Goal: Information Seeking & Learning: Learn about a topic

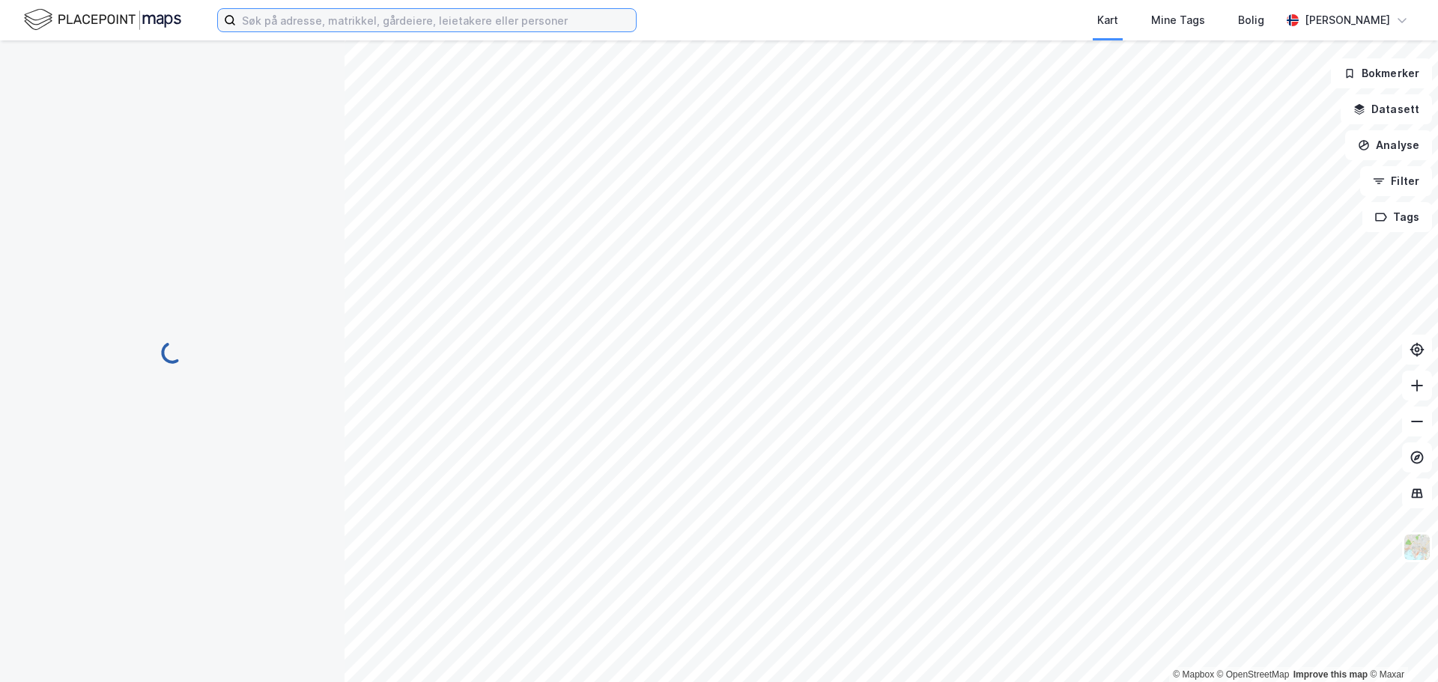
click at [360, 19] on input at bounding box center [436, 20] width 400 height 22
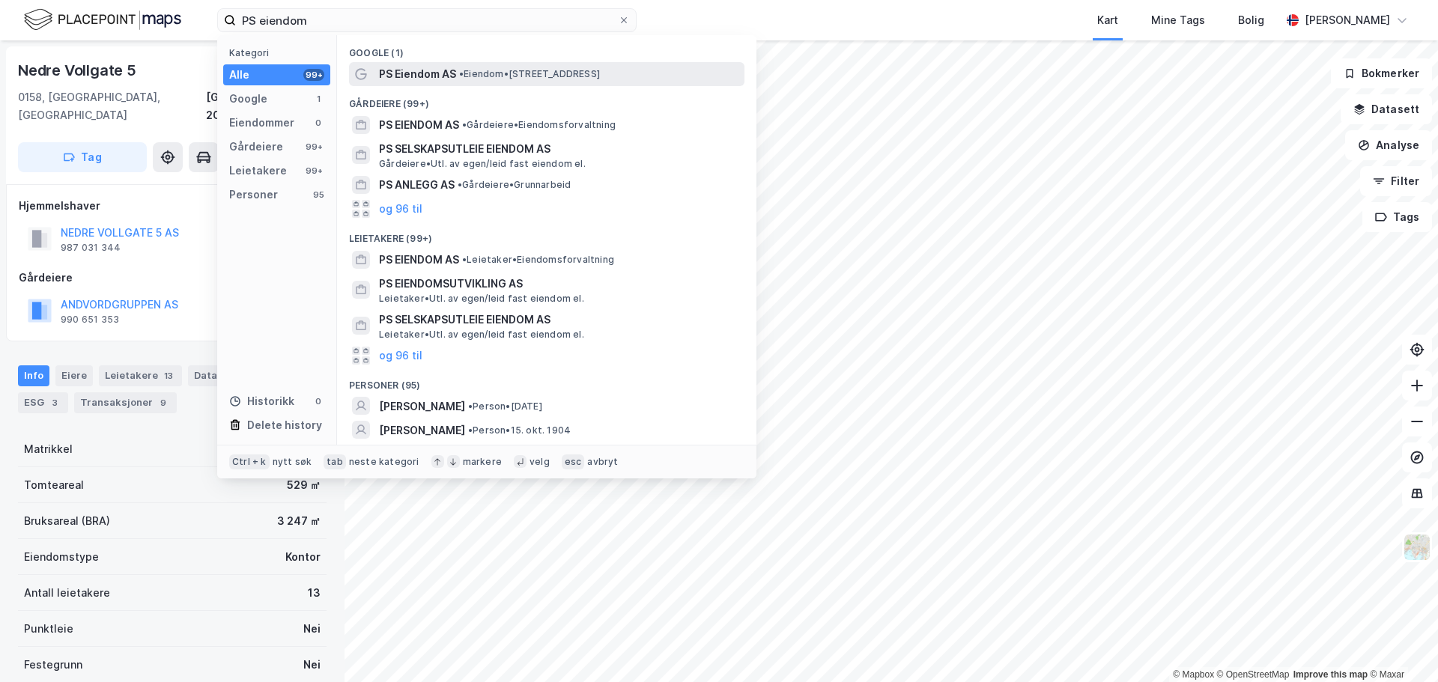
click at [448, 70] on span "PS Eiendom AS" at bounding box center [417, 74] width 77 height 18
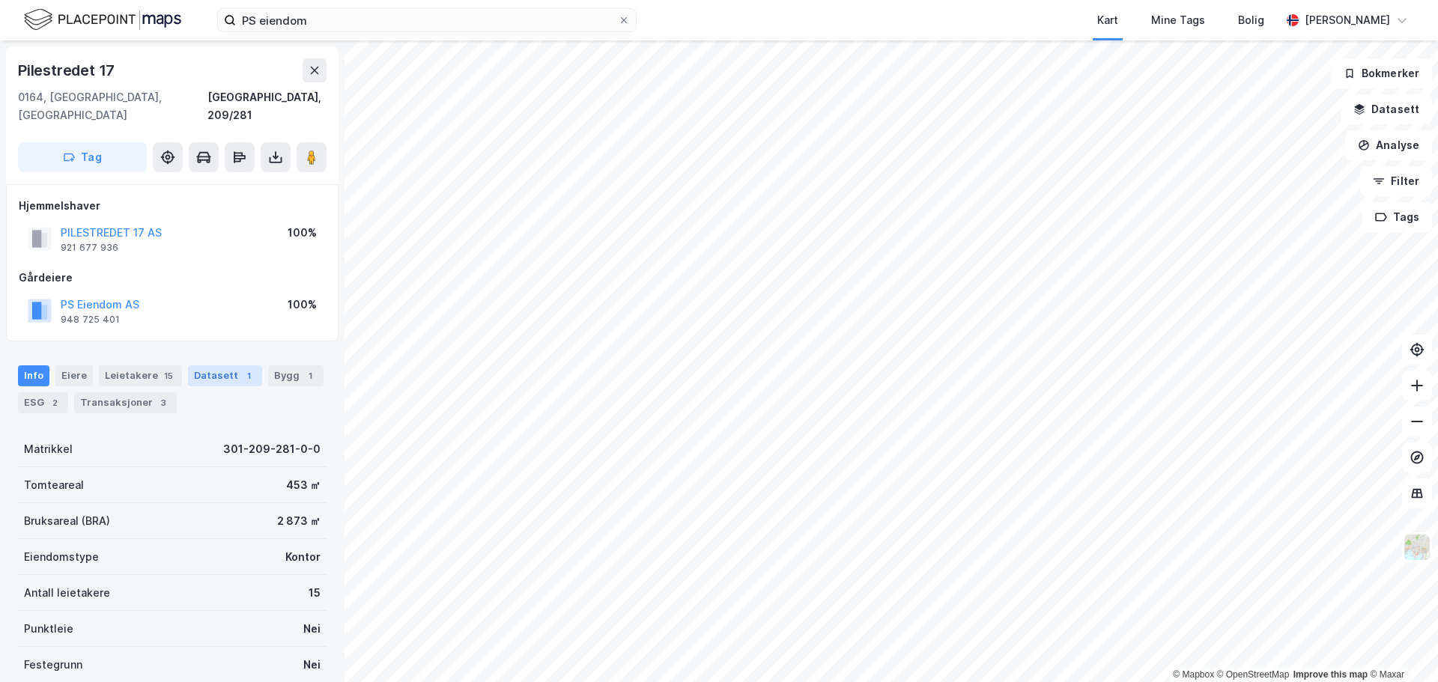
click at [207, 365] on div "Datasett 1" at bounding box center [225, 375] width 74 height 21
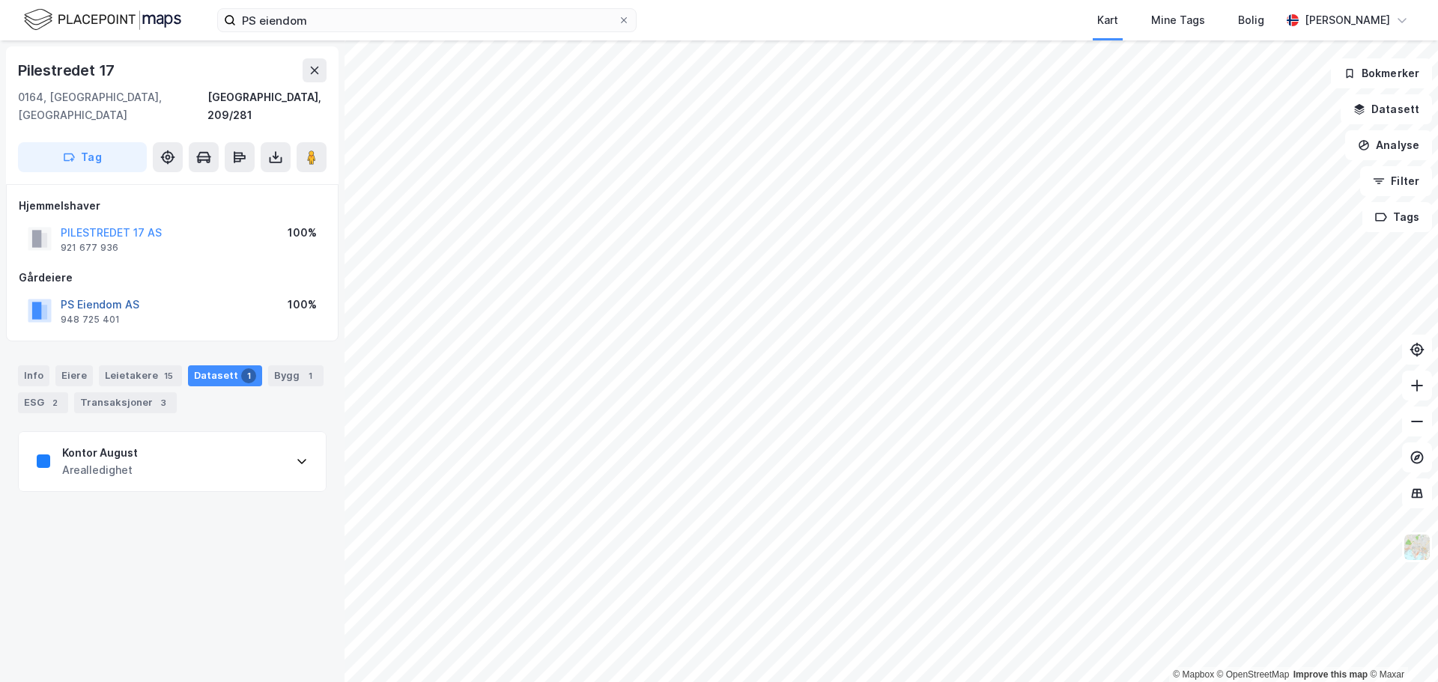
click at [0, 0] on button "PS Eiendom AS" at bounding box center [0, 0] width 0 height 0
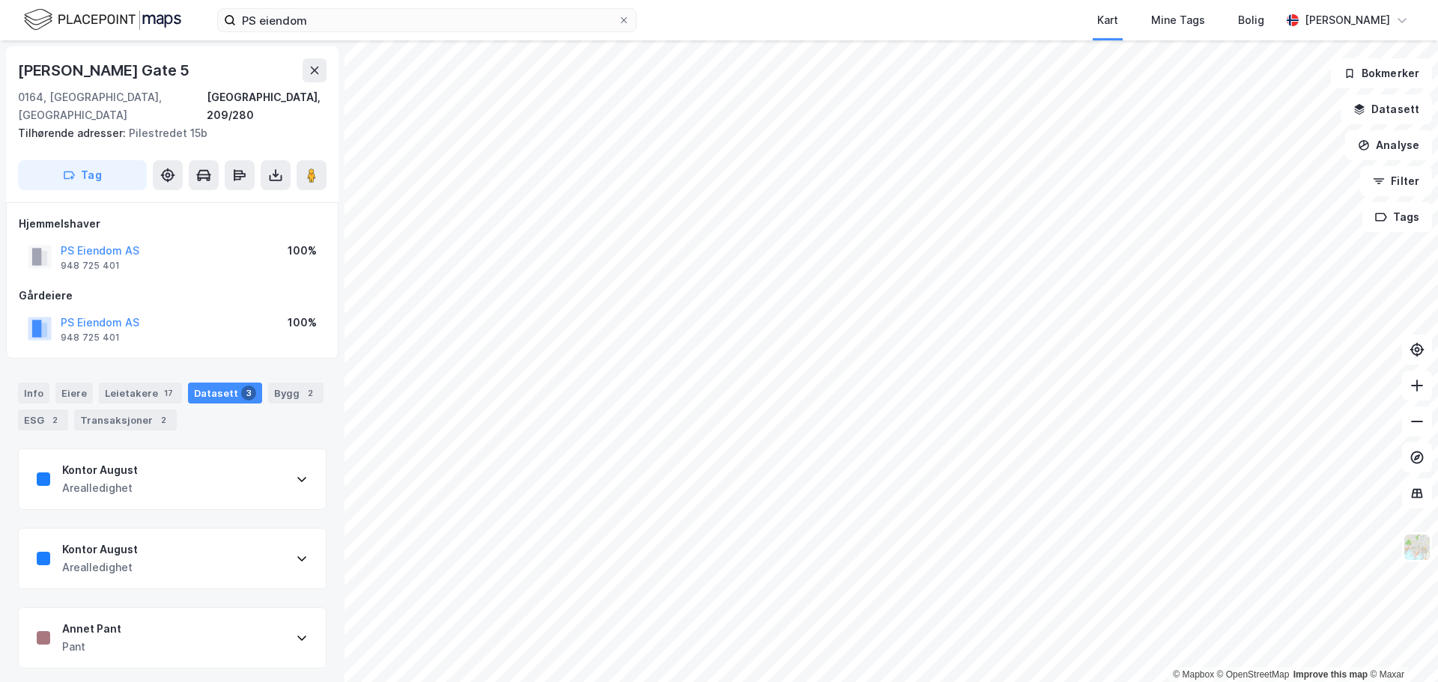
click at [218, 620] on div "Annet Pant Pant" at bounding box center [172, 638] width 307 height 60
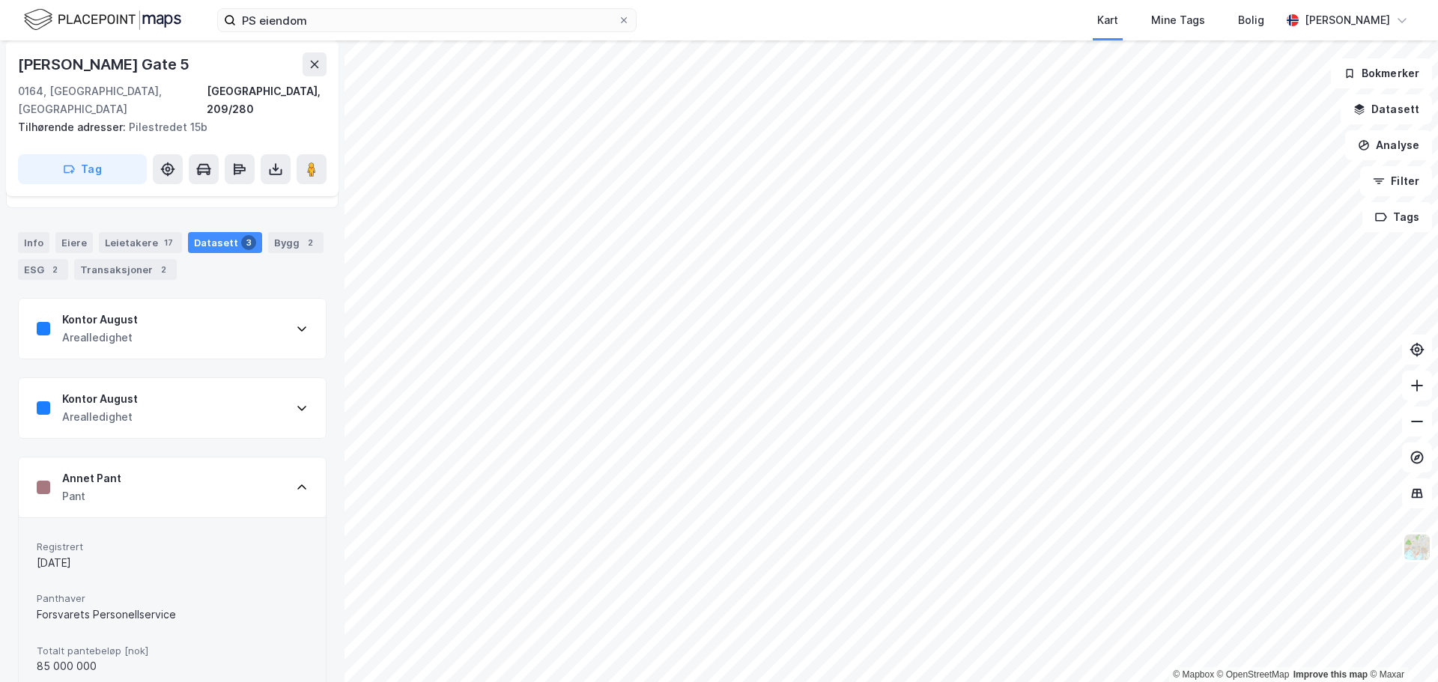
scroll to position [76, 0]
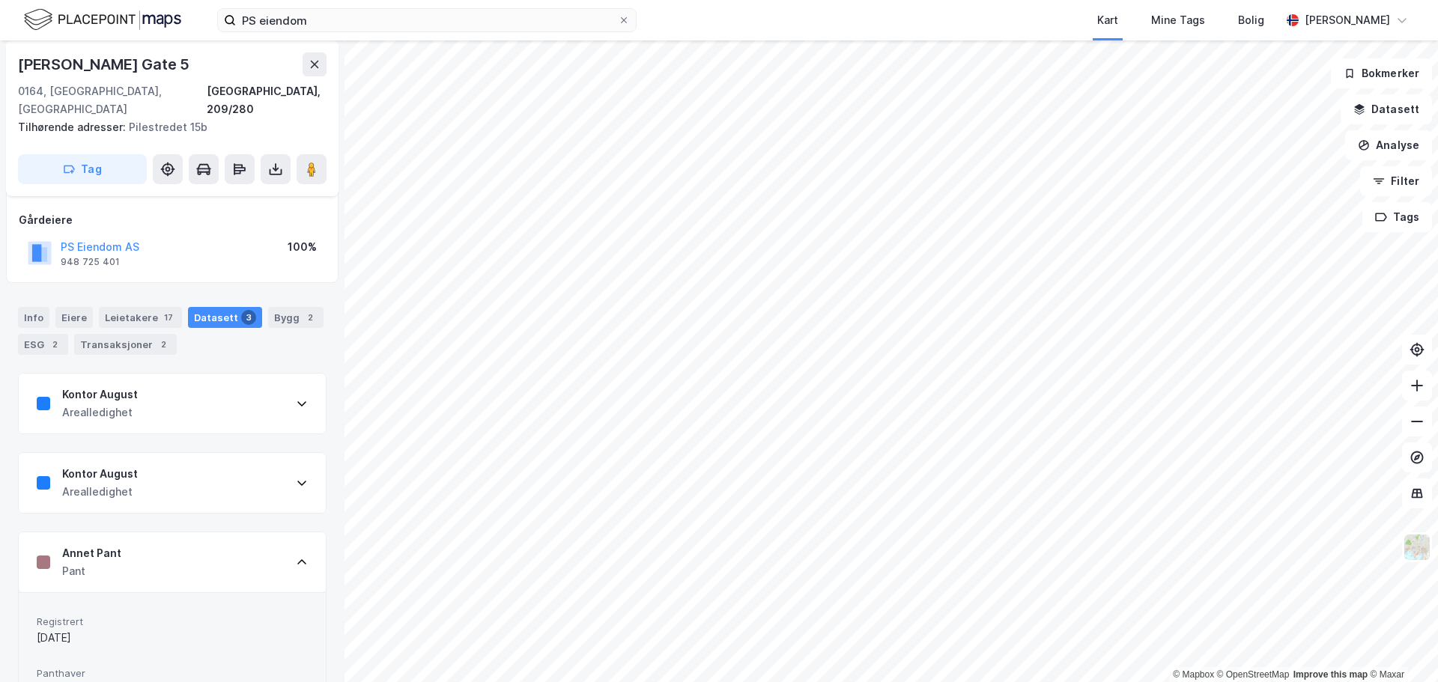
click at [296, 556] on icon at bounding box center [302, 562] width 12 height 12
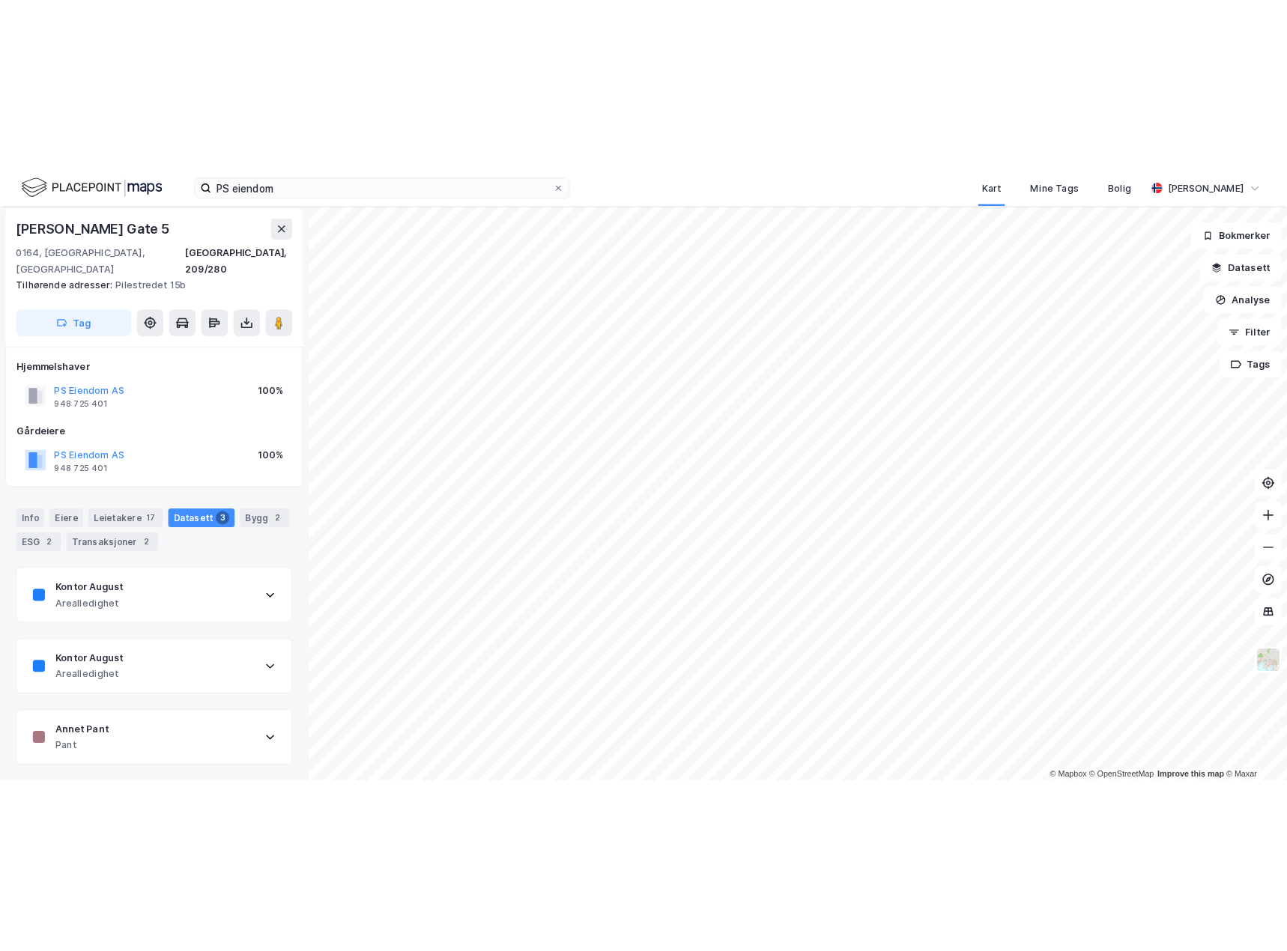
scroll to position [0, 0]
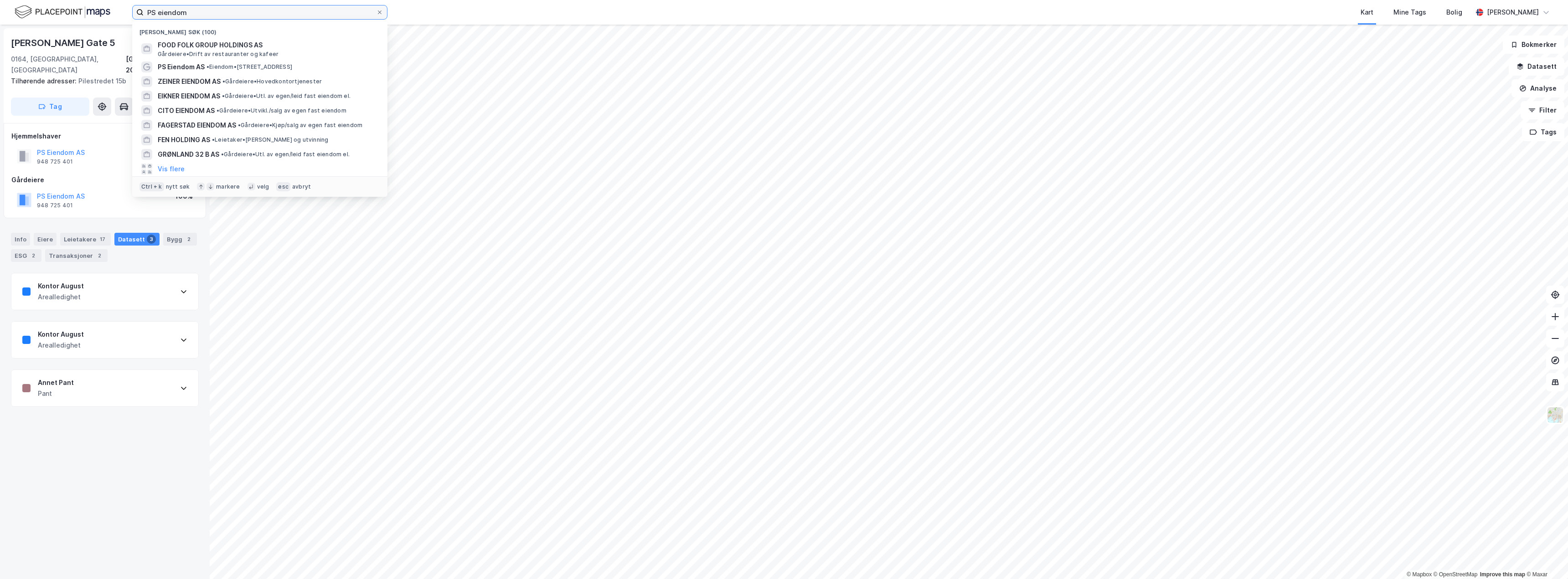
drag, startPoint x: 180, startPoint y: 13, endPoint x: 27, endPoint y: 28, distance: 153.7
click at [28, 28] on div "PS eiendom [GEOGRAPHIC_DATA] søk (100) FOOD FOLK GROUP HOLDINGS AS Gårdeiere • …" at bounding box center [784, 290] width 1568 height 579
paste input "[STREET_ADDRESS]"
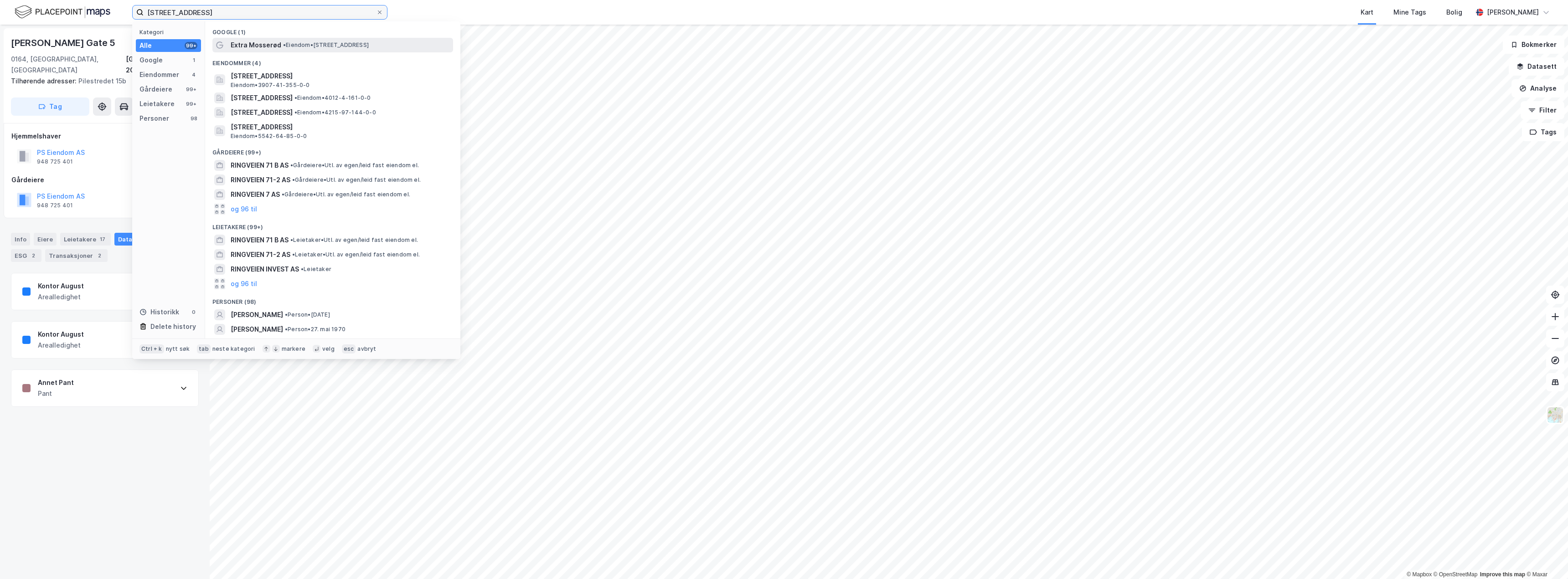
type input "[STREET_ADDRESS]"
click at [340, 48] on span "• Eiendom • [STREET_ADDRESS]" at bounding box center [326, 45] width 86 height 7
